Goal: Use online tool/utility

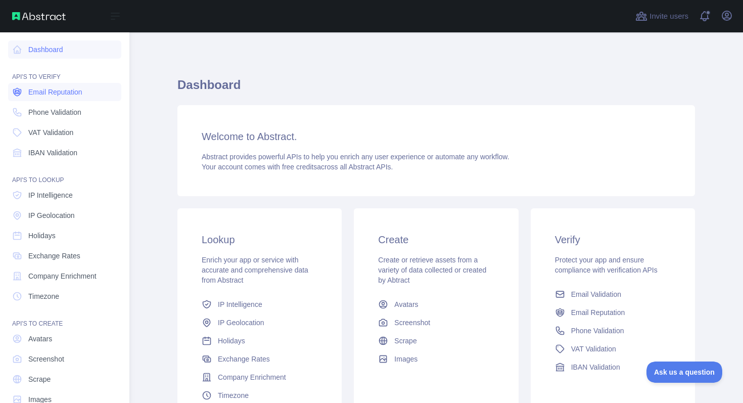
click at [68, 94] on span "Email Reputation" at bounding box center [55, 92] width 54 height 10
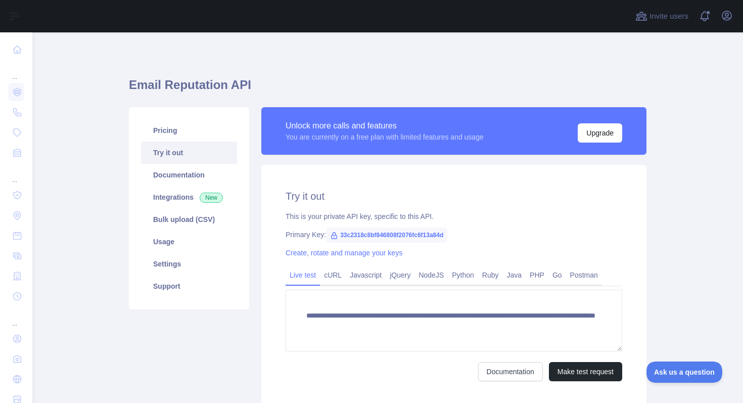
click at [365, 236] on span "33c2318c8bf846808f2076fc6f13a84d" at bounding box center [386, 234] width 121 height 15
drag, startPoint x: 340, startPoint y: 236, endPoint x: 463, endPoint y: 234, distance: 122.3
click at [447, 235] on span "33c2318c8bf846808f2076fc6f13a84d" at bounding box center [386, 234] width 121 height 15
copy span "33c2318c8bf846808f2076fc6f13a84d"
